Goal: Find specific page/section: Find specific page/section

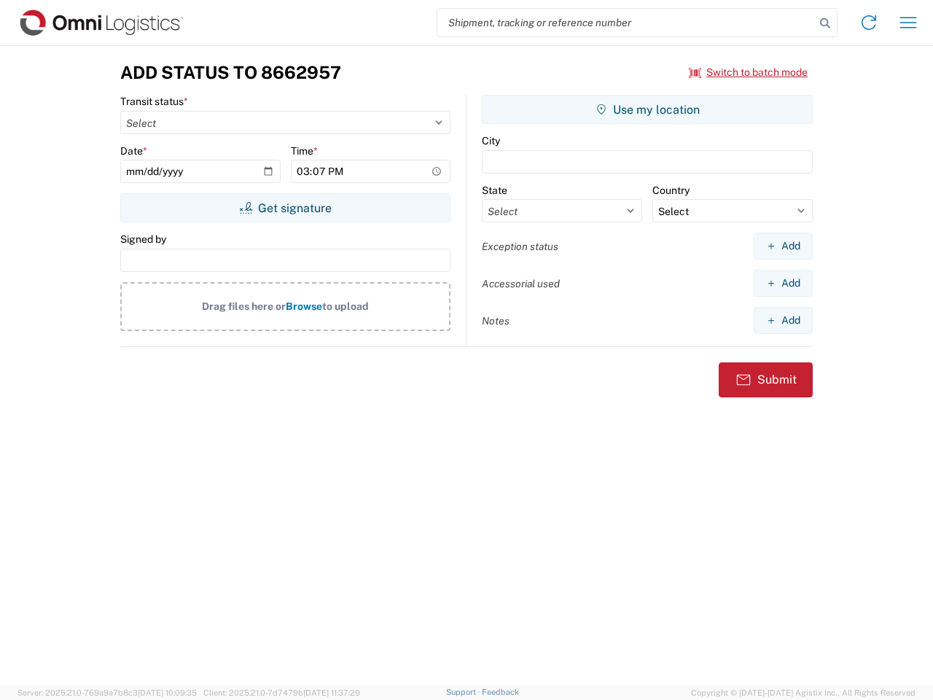
click at [626, 23] on input "search" at bounding box center [625, 23] width 377 height 28
click at [825, 23] on icon at bounding box center [825, 23] width 20 height 20
click at [869, 23] on icon at bounding box center [868, 22] width 23 height 23
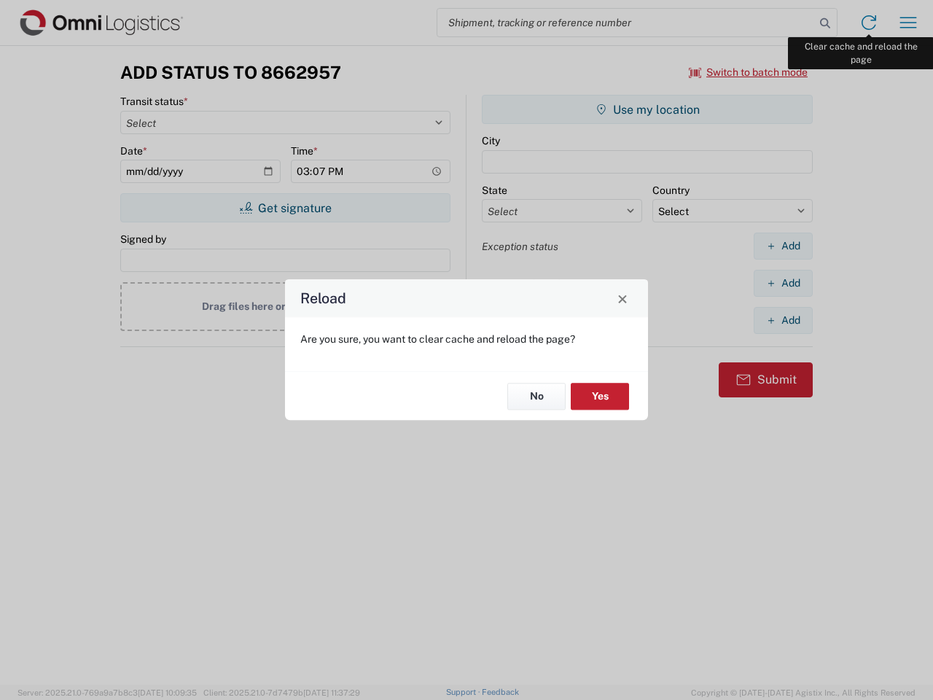
click at [908, 23] on div "Reload Are you sure, you want to clear cache and reload the page? No Yes" at bounding box center [466, 350] width 933 height 700
click at [748, 72] on div "Reload Are you sure, you want to clear cache and reload the page? No Yes" at bounding box center [466, 350] width 933 height 700
click at [285, 208] on div "Reload Are you sure, you want to clear cache and reload the page? No Yes" at bounding box center [466, 350] width 933 height 700
click at [647, 109] on div "Reload Are you sure, you want to clear cache and reload the page? No Yes" at bounding box center [466, 350] width 933 height 700
click at [783, 246] on div "Reload Are you sure, you want to clear cache and reload the page? No Yes" at bounding box center [466, 350] width 933 height 700
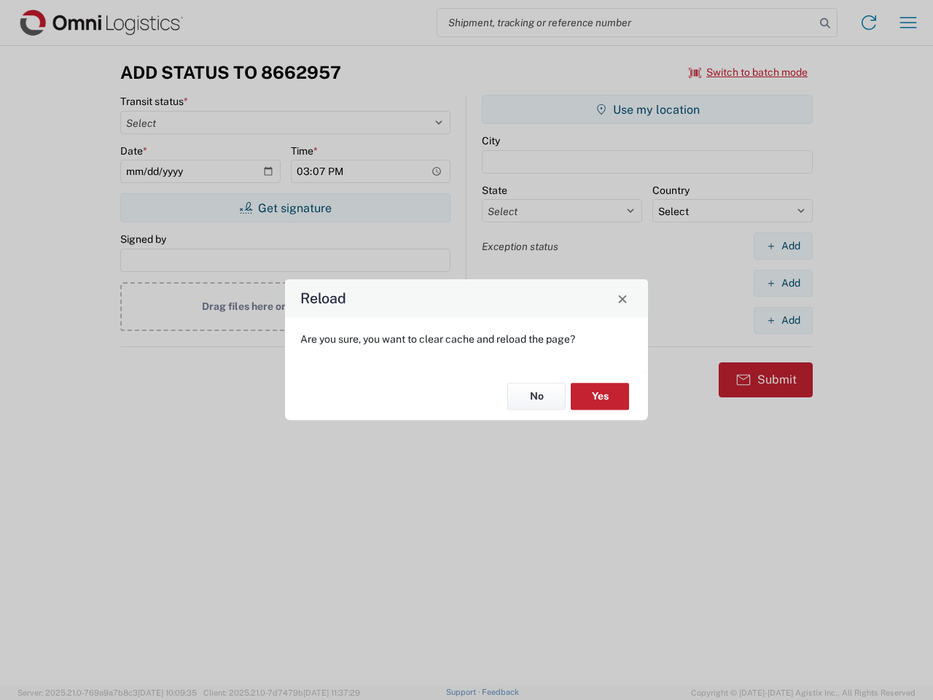
click at [783, 283] on div "Reload Are you sure, you want to clear cache and reload the page? No Yes" at bounding box center [466, 350] width 933 height 700
click at [783, 320] on div "Reload Are you sure, you want to clear cache and reload the page? No Yes" at bounding box center [466, 350] width 933 height 700
